Goal: Task Accomplishment & Management: Use online tool/utility

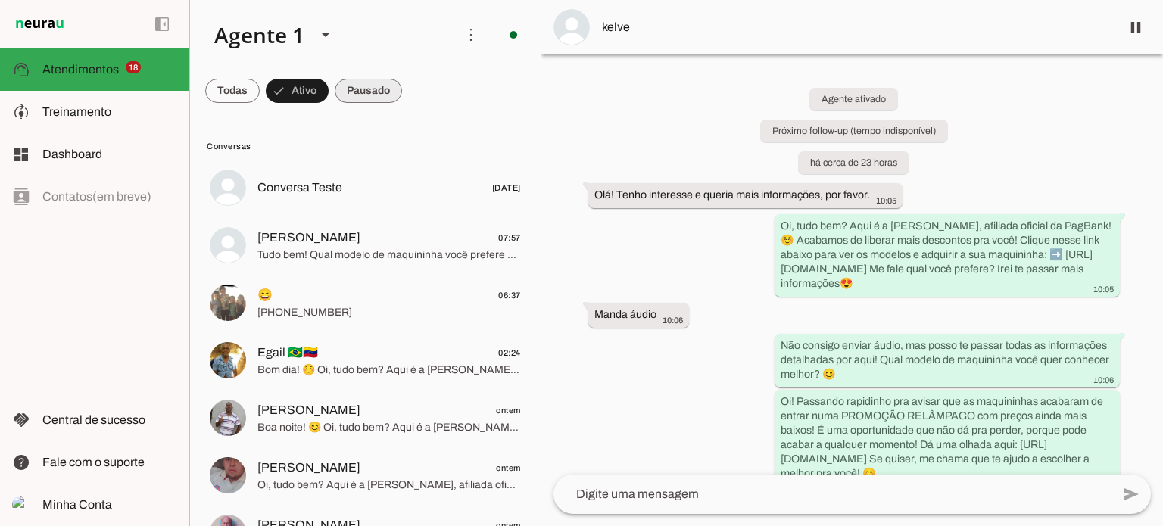
click at [377, 97] on span at bounding box center [368, 91] width 67 height 36
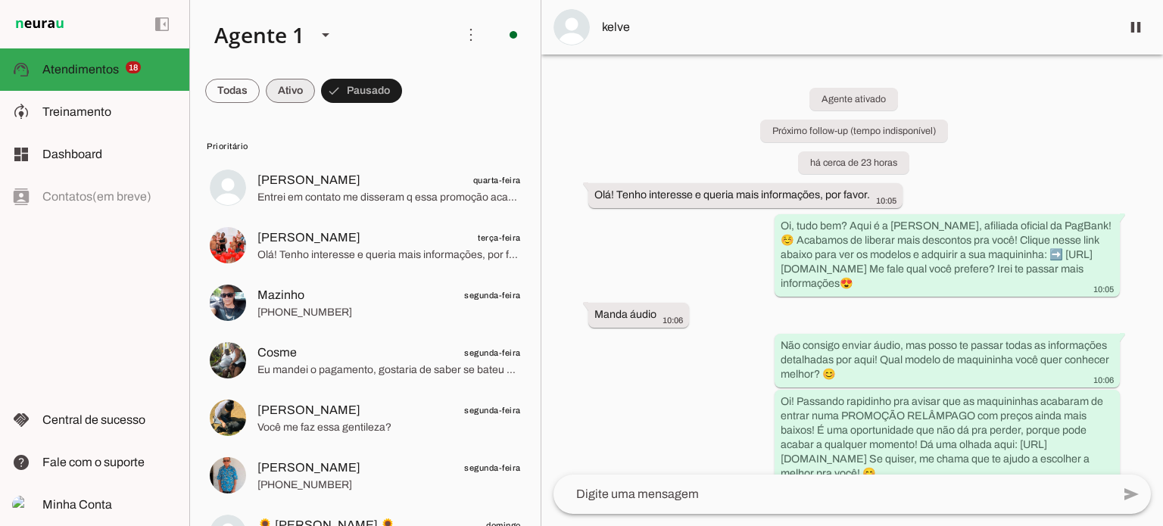
click at [300, 79] on span at bounding box center [290, 91] width 49 height 36
